Goal: Transaction & Acquisition: Purchase product/service

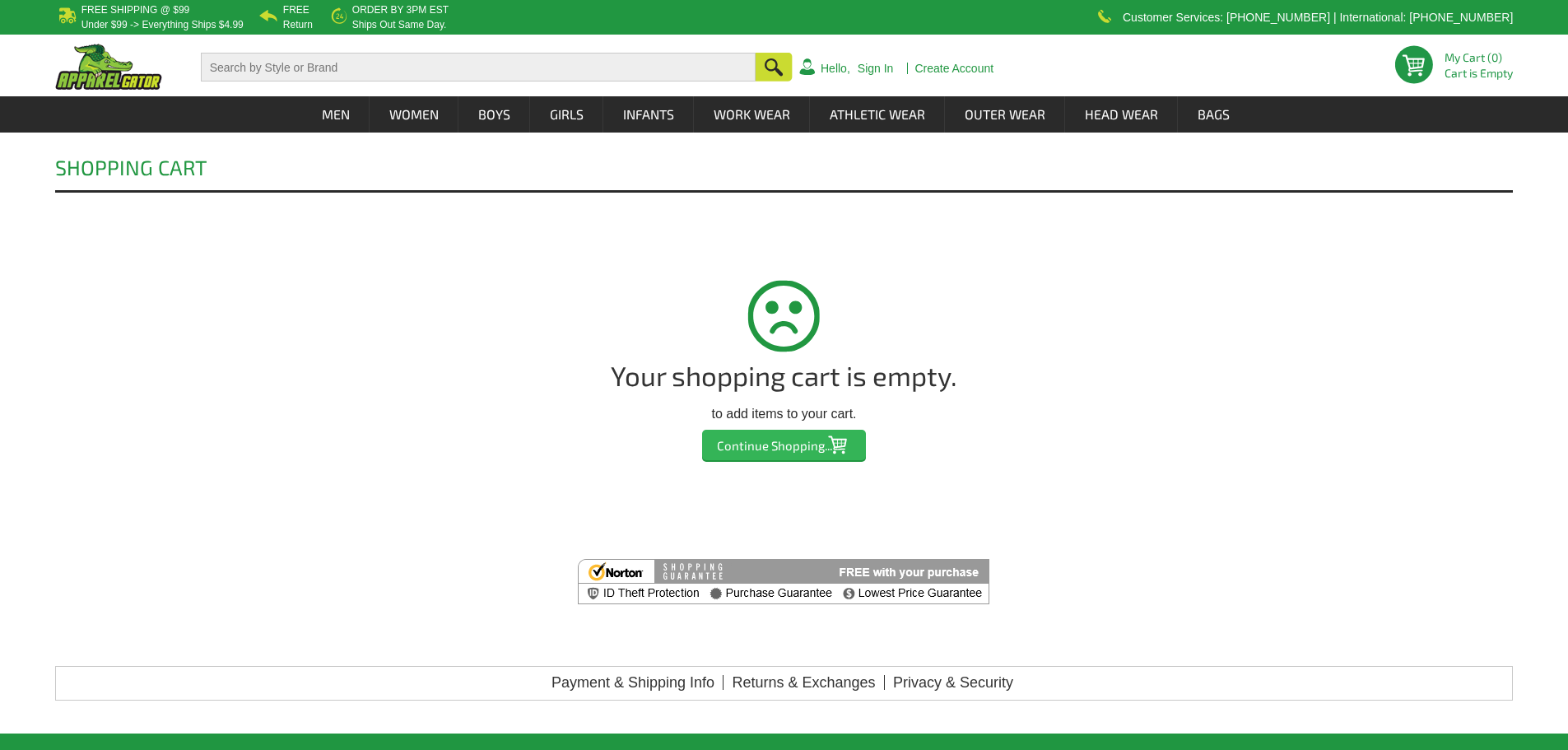
click at [767, 448] on input "Continue Shopping..." at bounding box center [784, 444] width 163 height 31
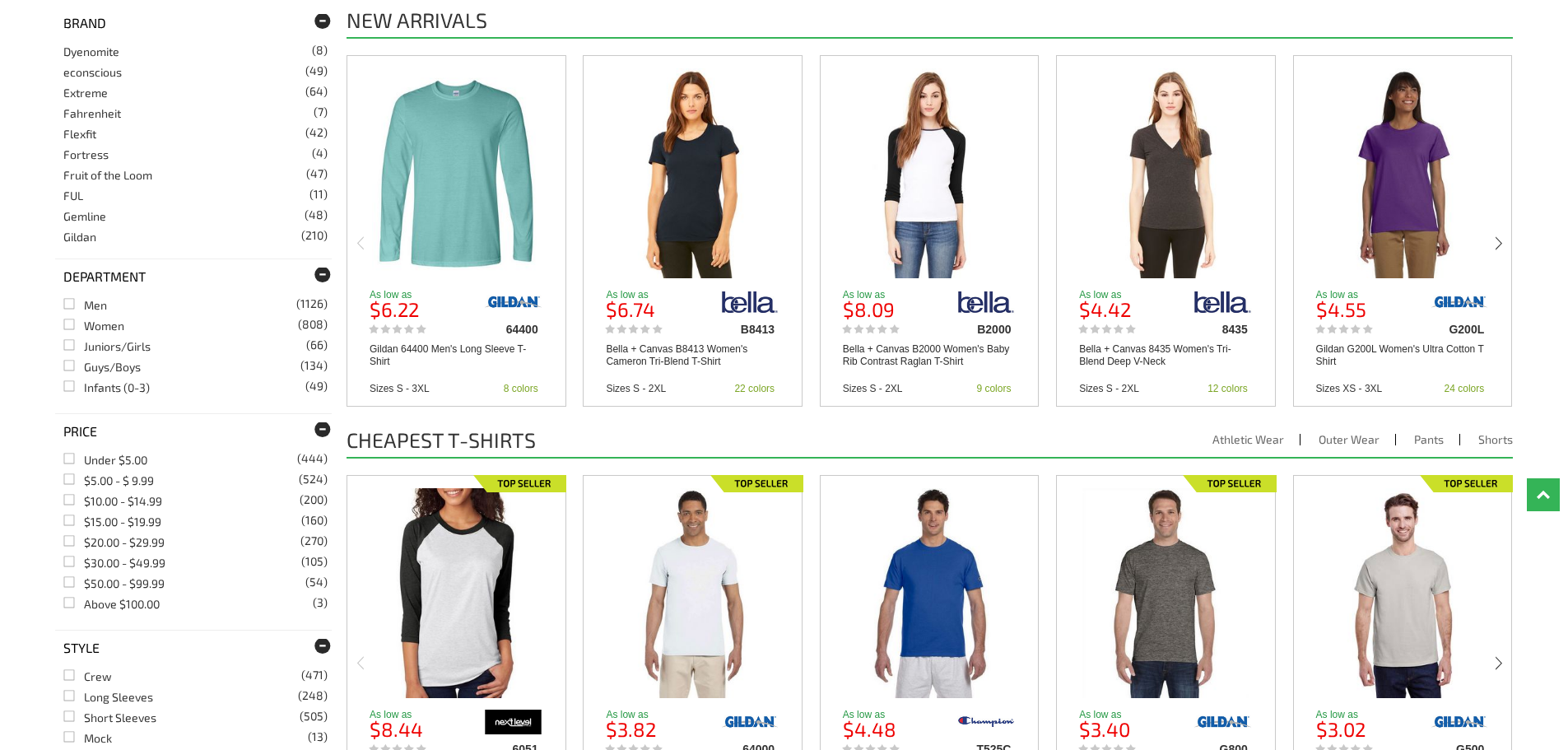
scroll to position [740, 0]
click at [106, 115] on link "Dri Duck (117)" at bounding box center [85, 114] width 43 height 14
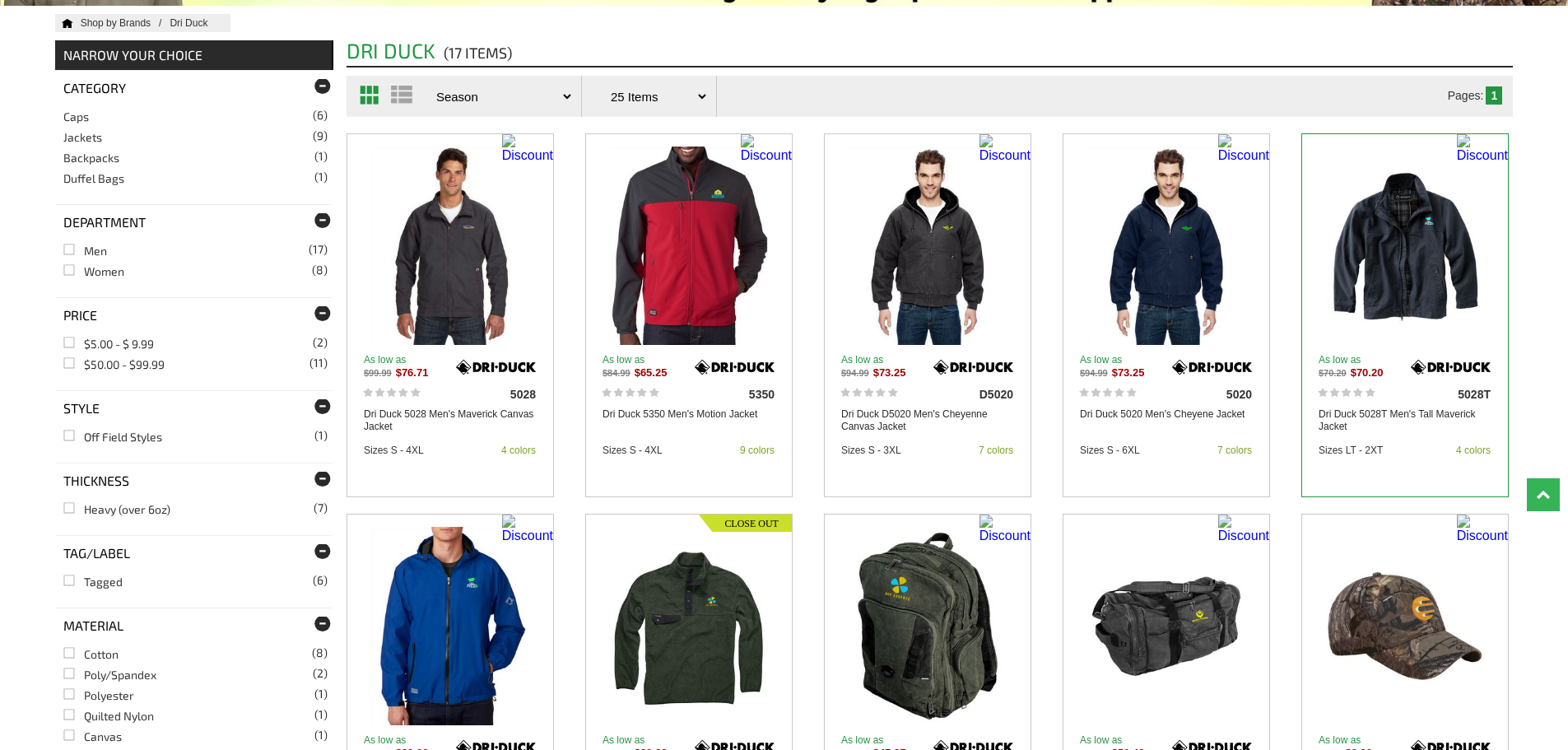
scroll to position [329, 0]
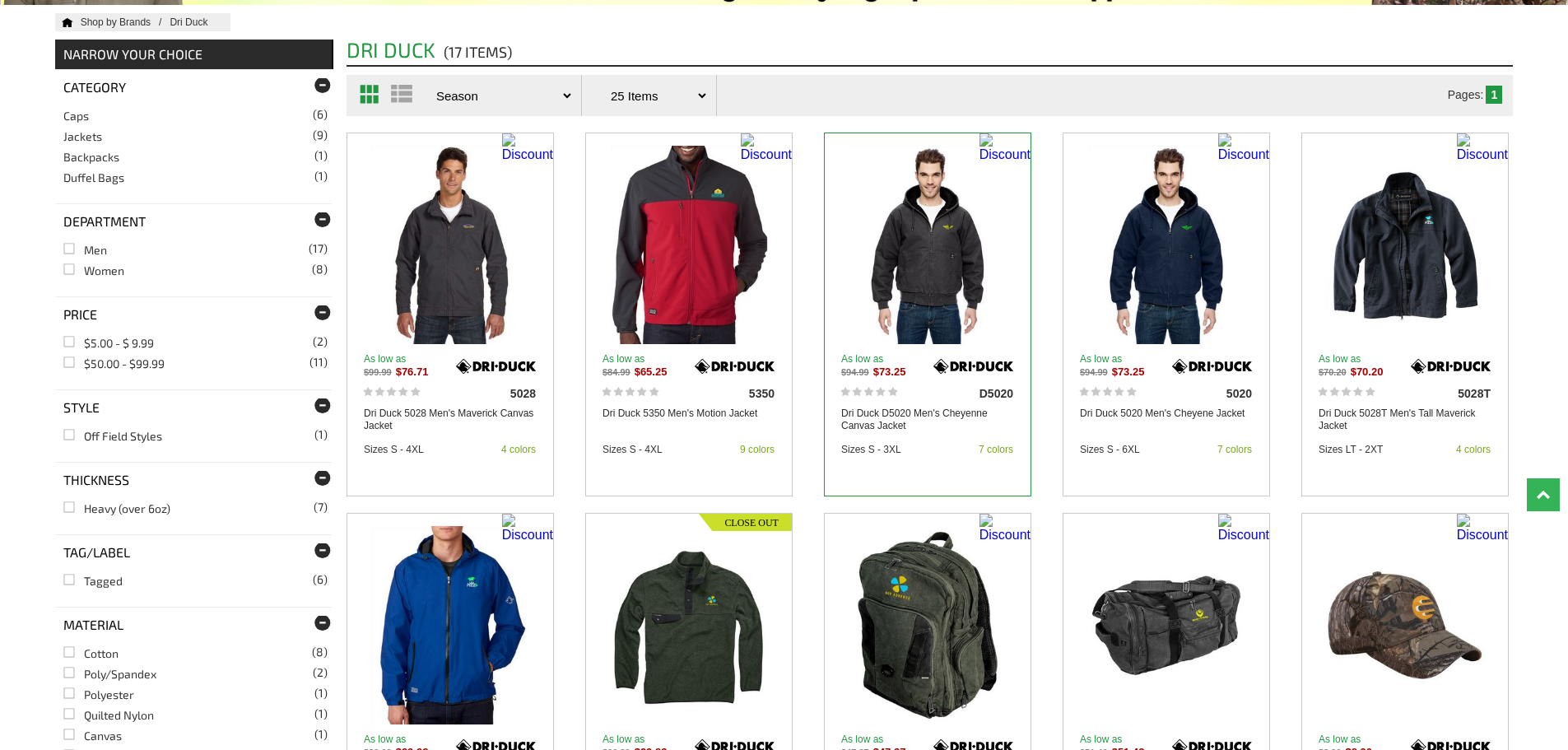
click at [922, 404] on div "Dri Duck D5020 Men's Cheyenne Canvas Jacket" at bounding box center [926, 419] width 188 height 41
click at [923, 413] on link "Dri Duck D5020 Men's Cheyenne Canvas Jacket" at bounding box center [926, 419] width 172 height 25
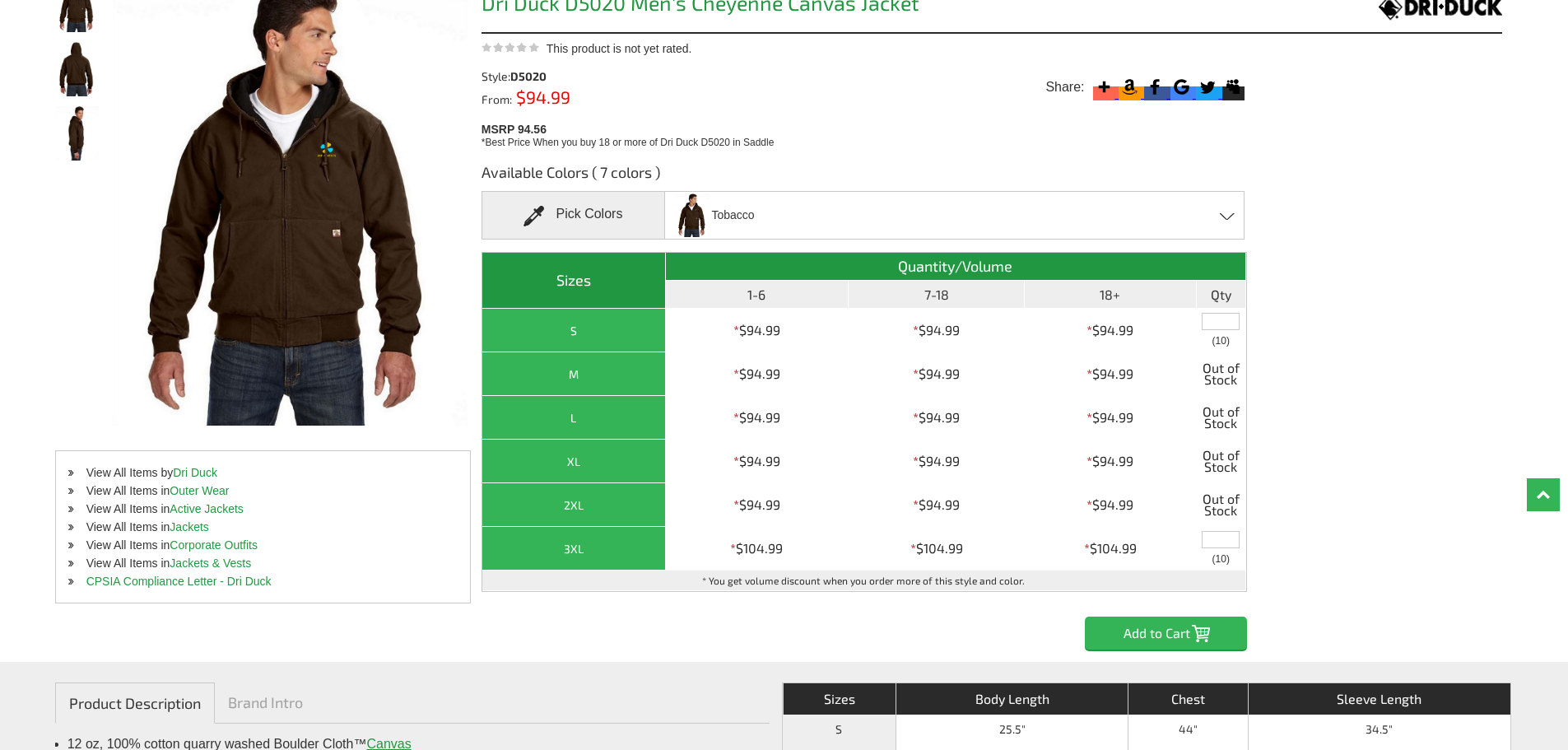
scroll to position [164, 0]
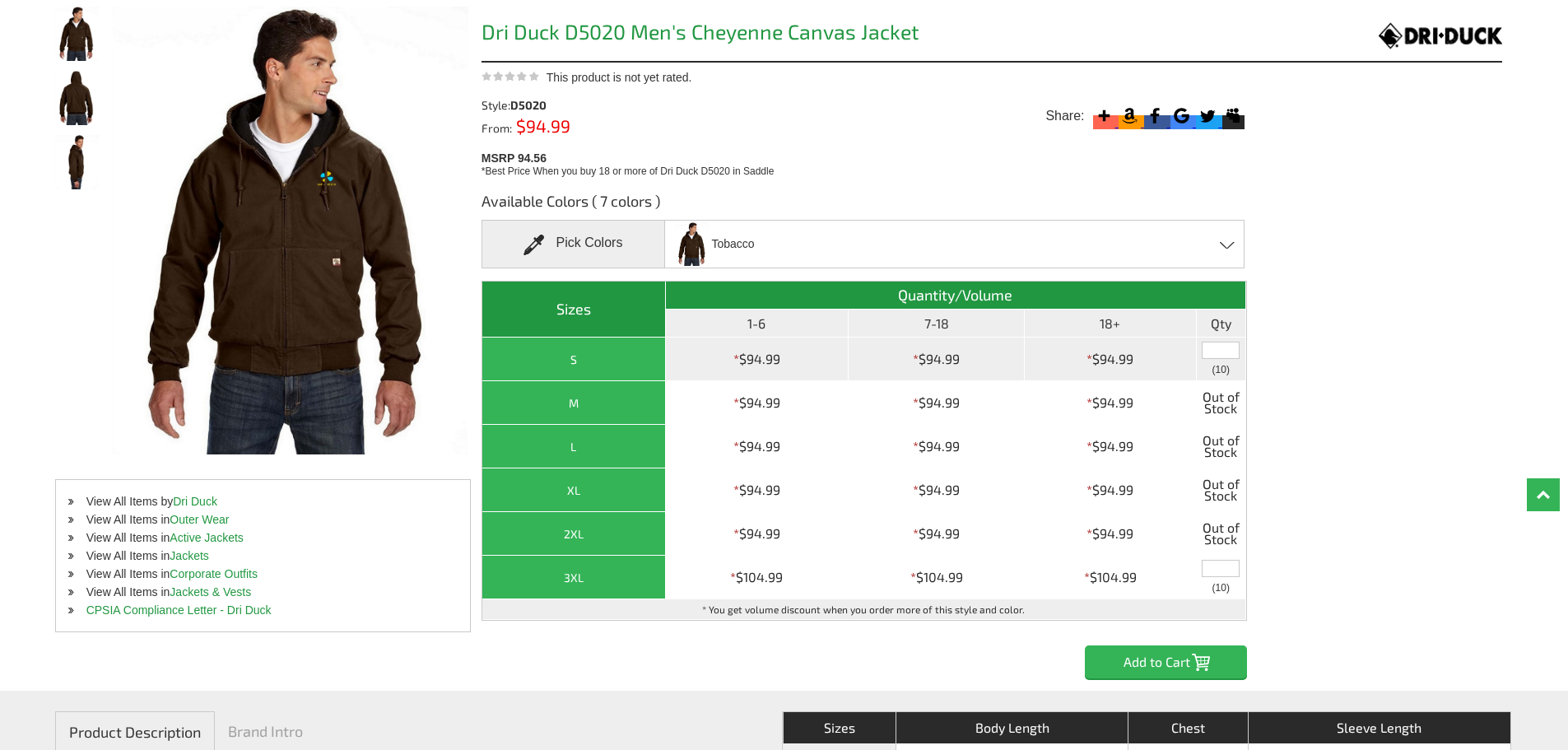
click at [1226, 352] on input "text" at bounding box center [1220, 350] width 38 height 17
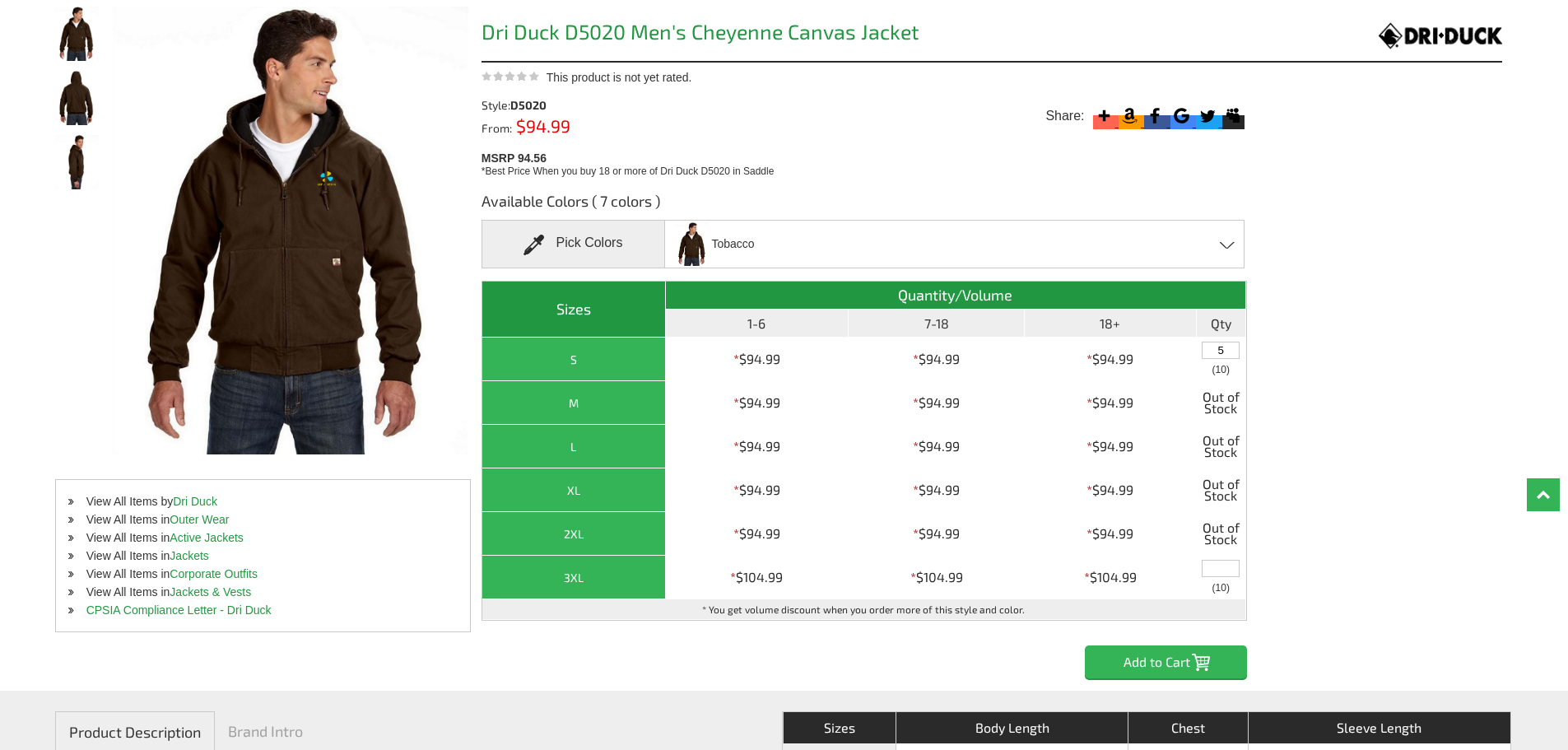
type input "5"
click at [1213, 658] on input "Add to Cart" at bounding box center [1166, 661] width 162 height 33
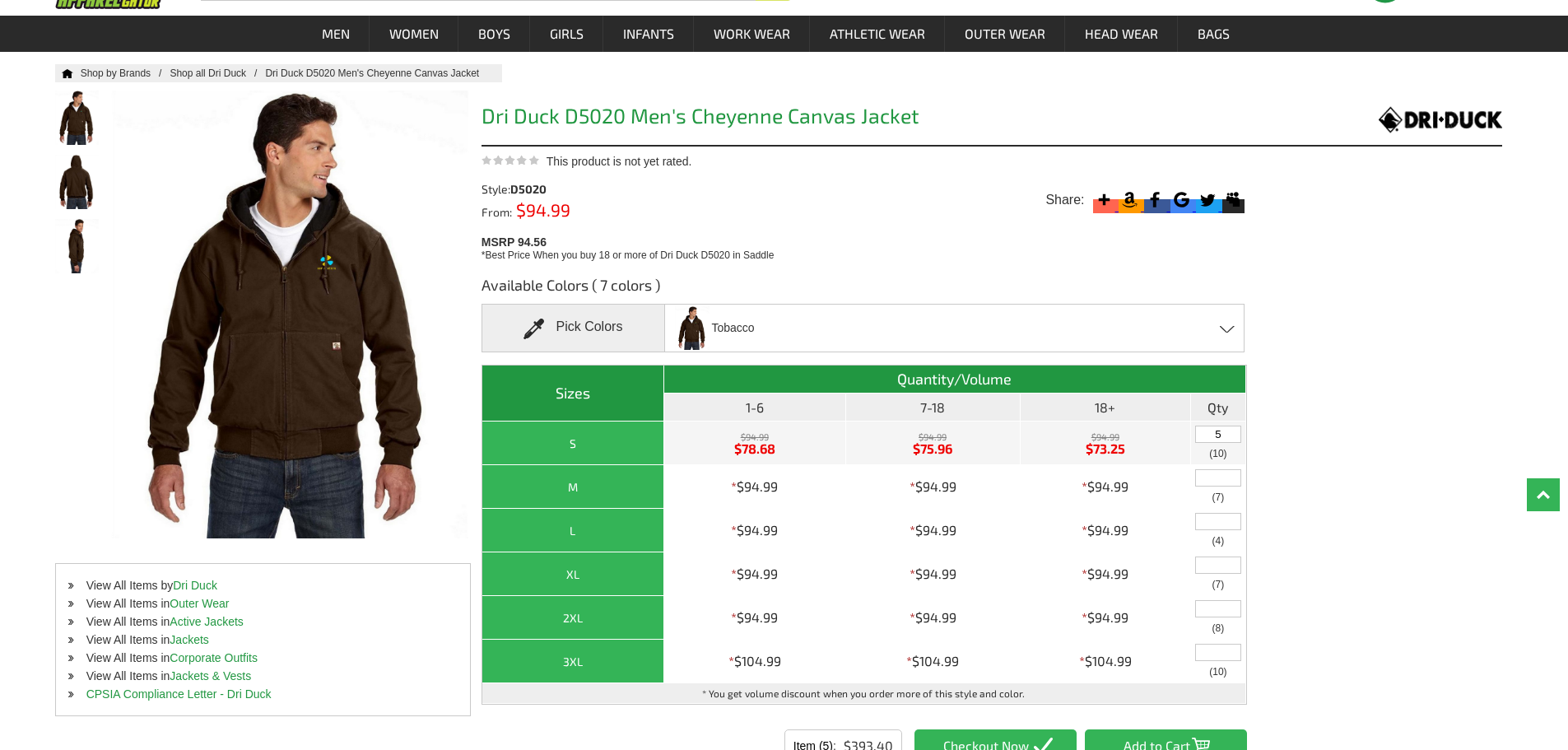
scroll to position [0, 0]
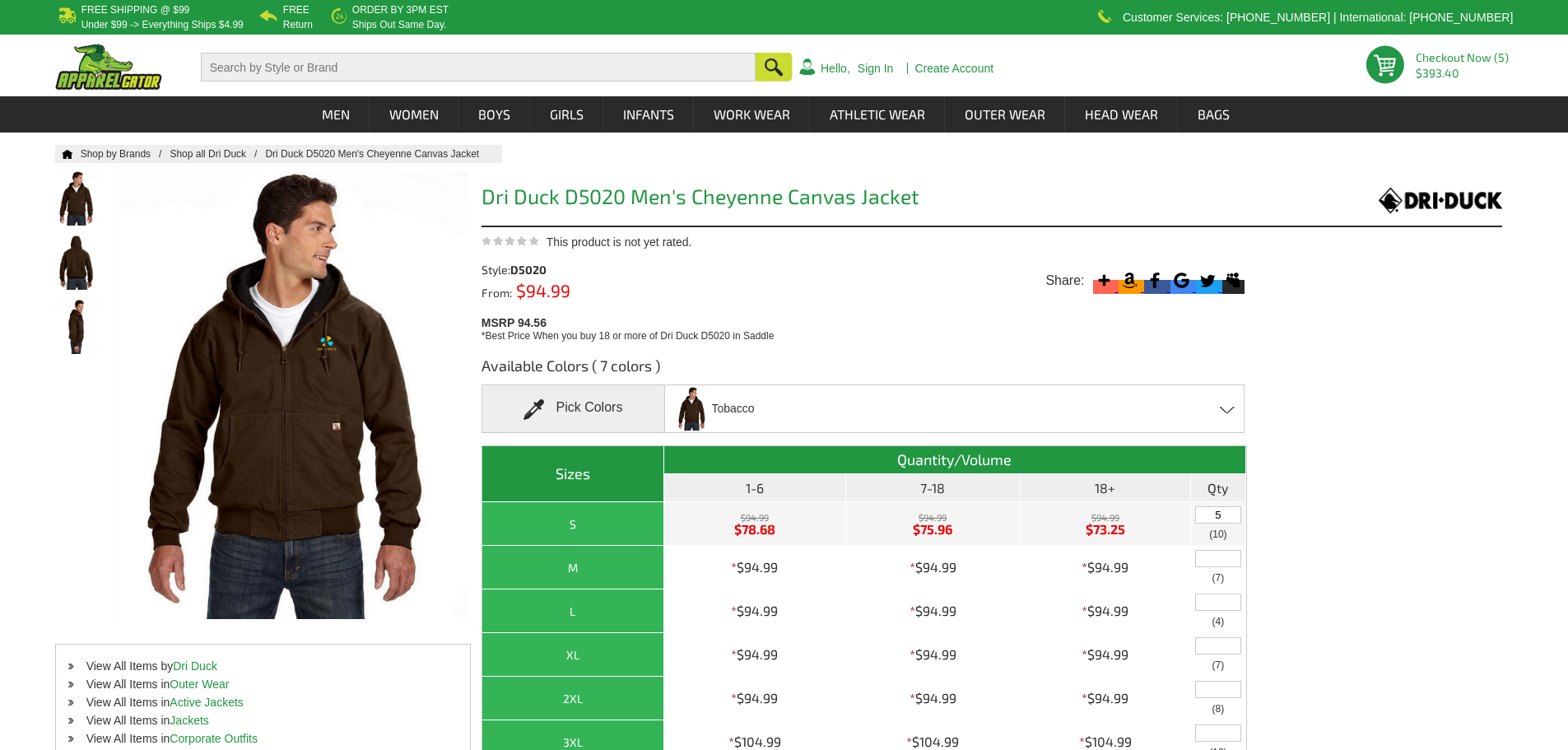
click at [1431, 73] on span "$393.40" at bounding box center [1463, 74] width 97 height 12
click at [1400, 55] on link at bounding box center [1386, 69] width 41 height 48
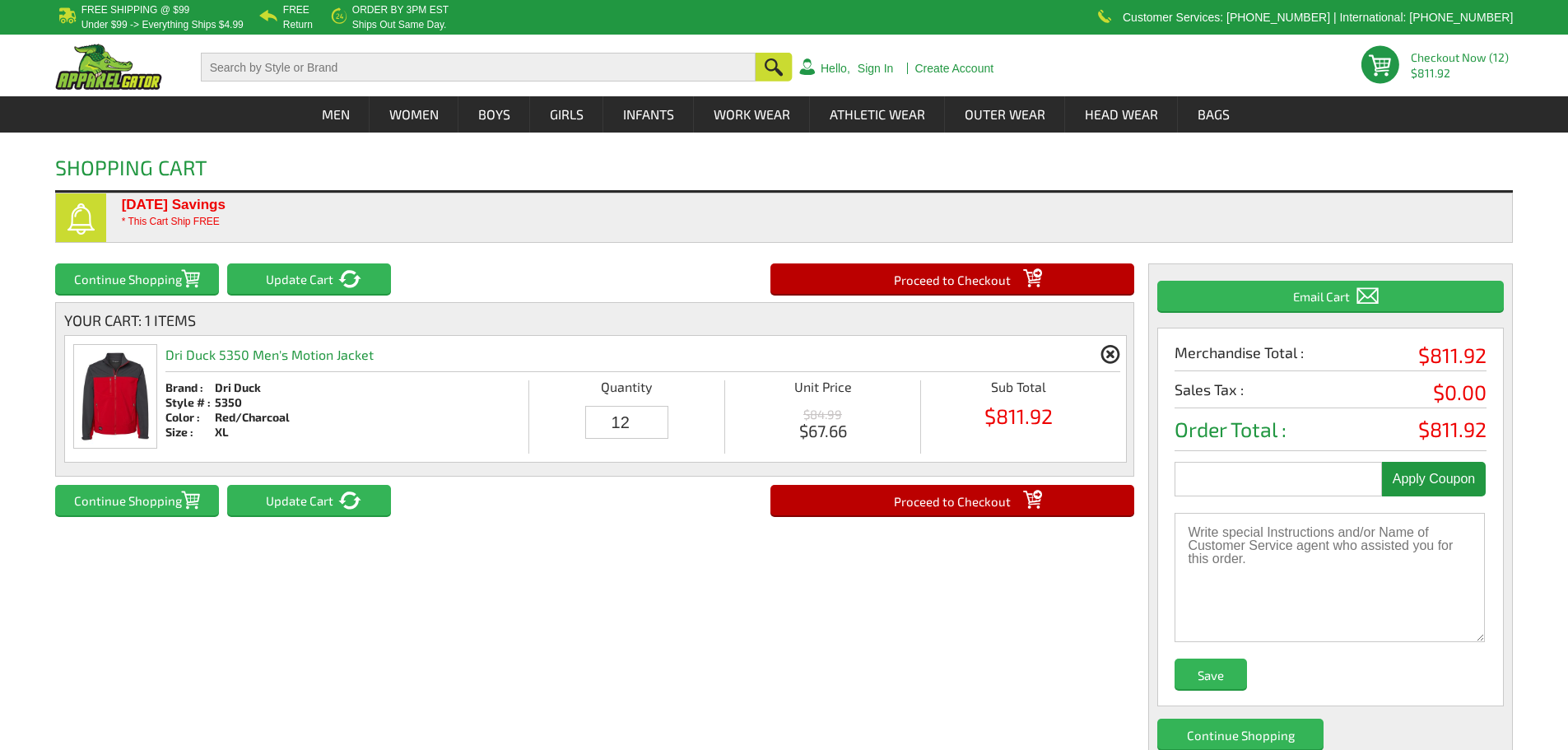
click at [840, 278] on input "Proceed to Checkout" at bounding box center [951, 278] width 364 height 31
